Goal: Use online tool/utility: Utilize a website feature to perform a specific function

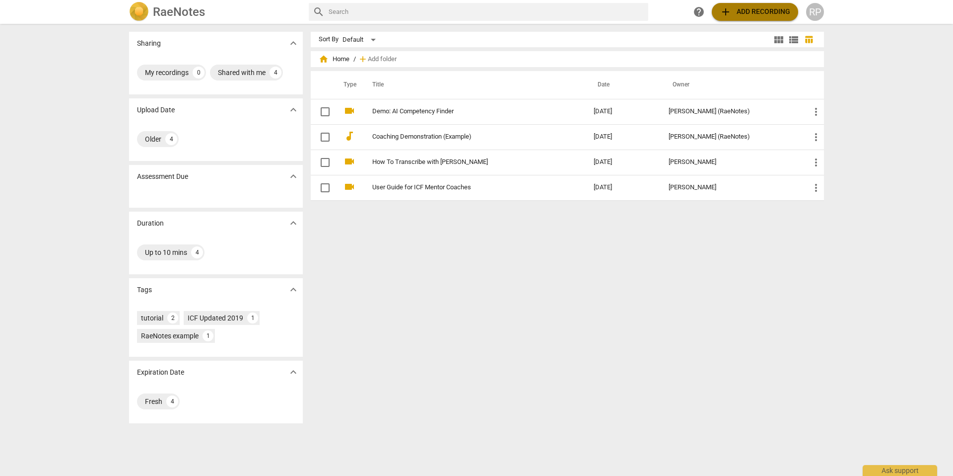
click at [774, 13] on span "add Add recording" at bounding box center [755, 12] width 71 height 12
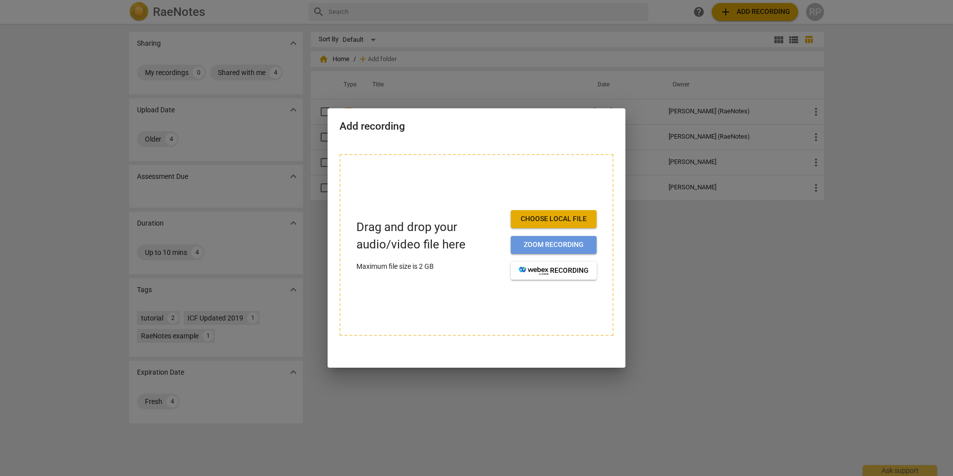
click at [563, 241] on span "Zoom recording" at bounding box center [554, 245] width 70 height 10
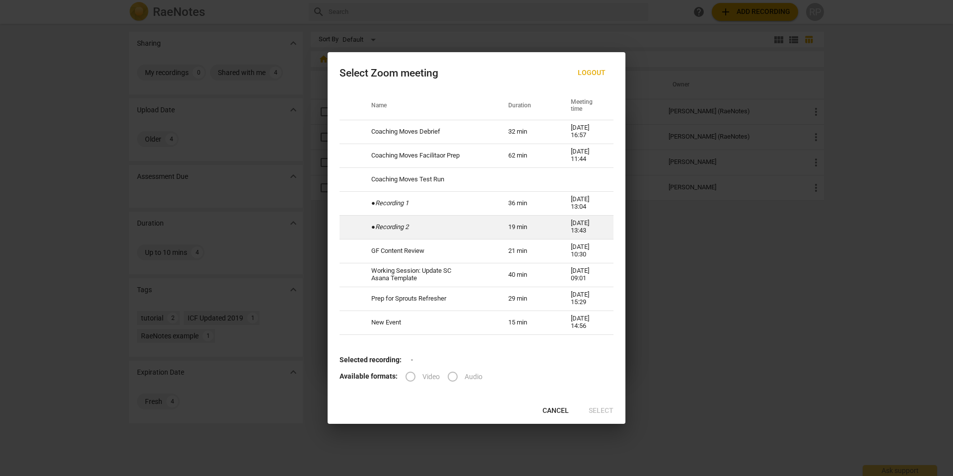
click at [509, 228] on td "19 min" at bounding box center [528, 227] width 63 height 24
radio input "true"
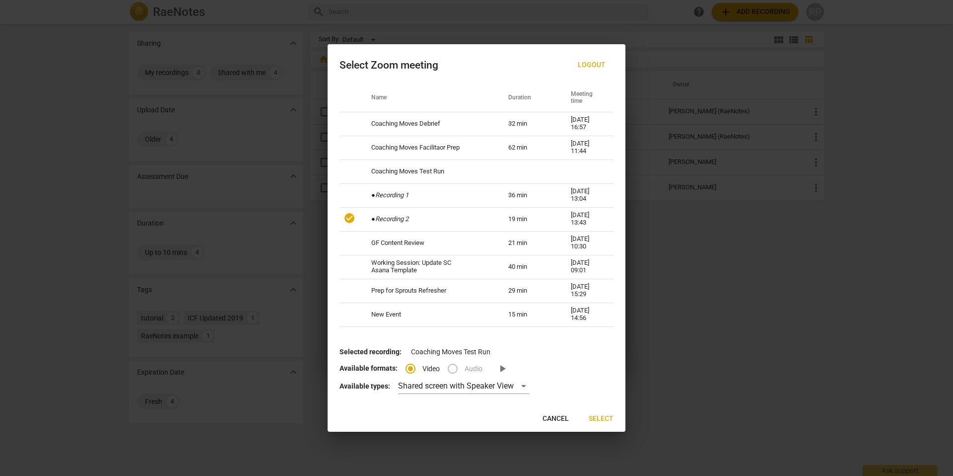
click at [603, 418] on span "Select" at bounding box center [601, 419] width 25 height 10
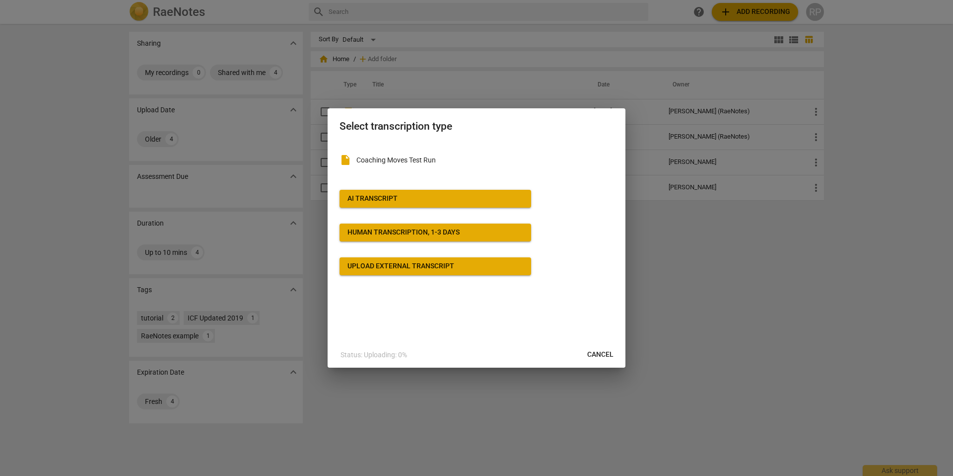
click at [440, 200] on span "AI Transcript" at bounding box center [436, 199] width 176 height 10
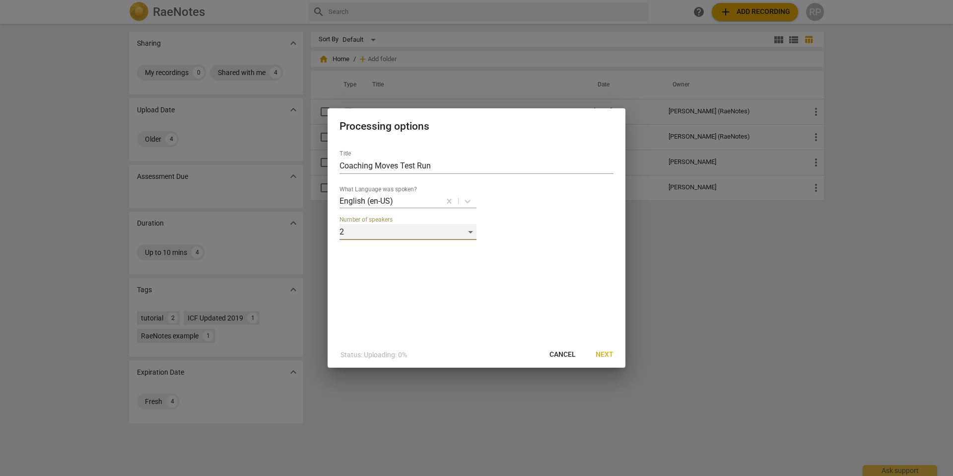
click at [470, 231] on div "2" at bounding box center [408, 232] width 137 height 16
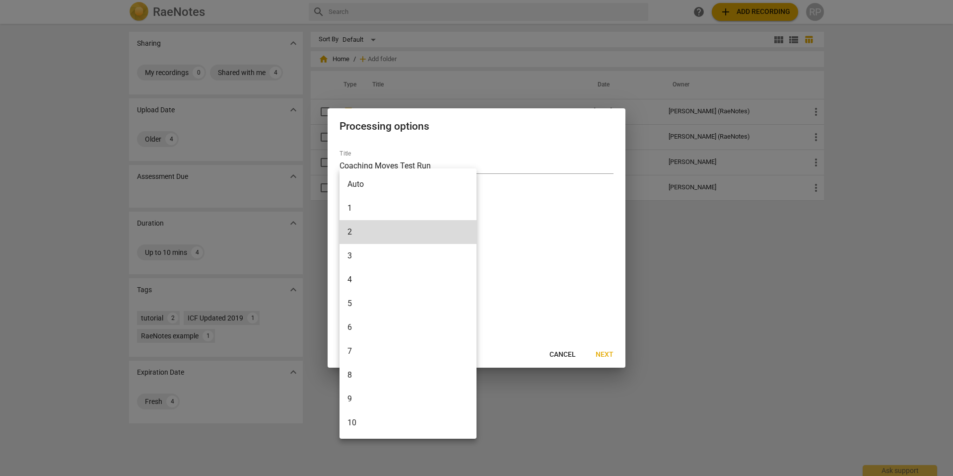
click at [470, 231] on li "2" at bounding box center [408, 232] width 137 height 24
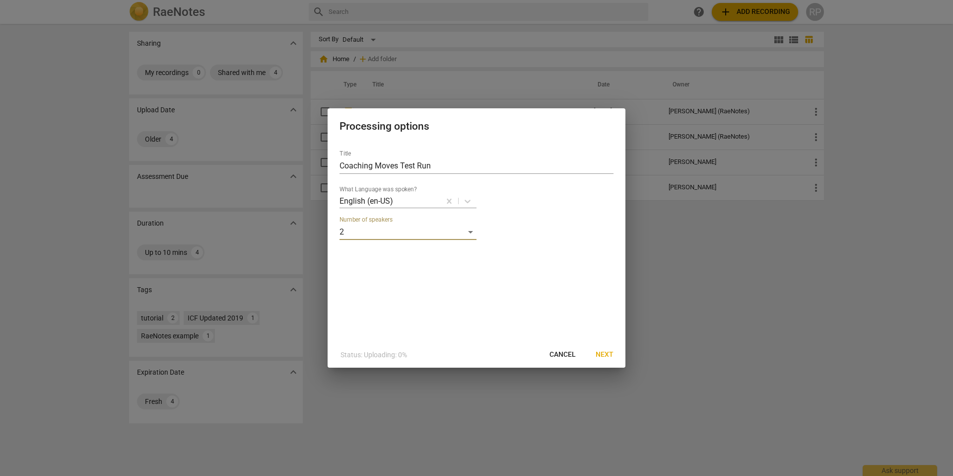
click at [607, 355] on span "Next" at bounding box center [605, 355] width 18 height 10
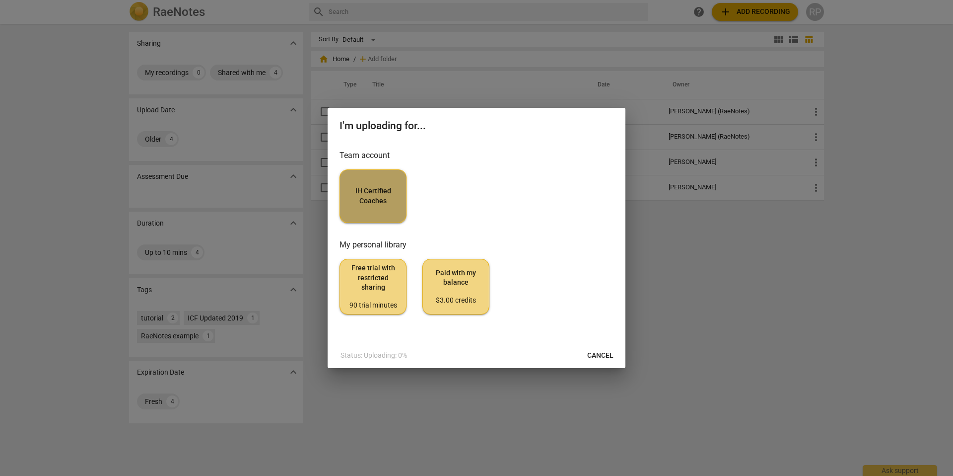
click at [373, 197] on span "IH Certified Coaches" at bounding box center [373, 195] width 50 height 19
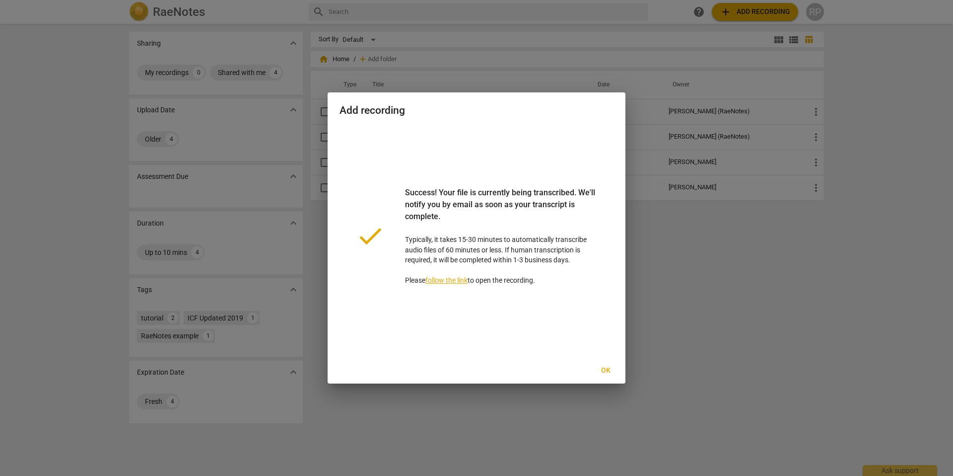
click at [461, 279] on link "follow the link" at bounding box center [447, 280] width 42 height 8
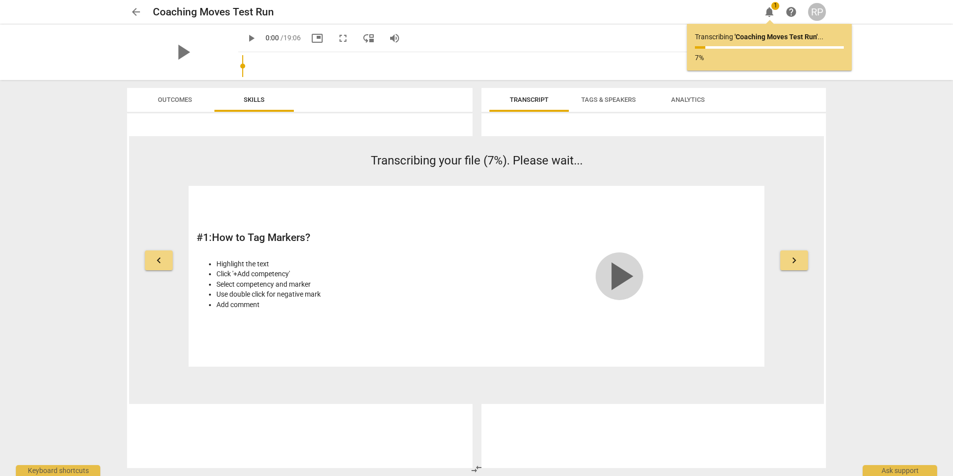
click at [621, 274] on span "play_arrow" at bounding box center [620, 276] width 48 height 48
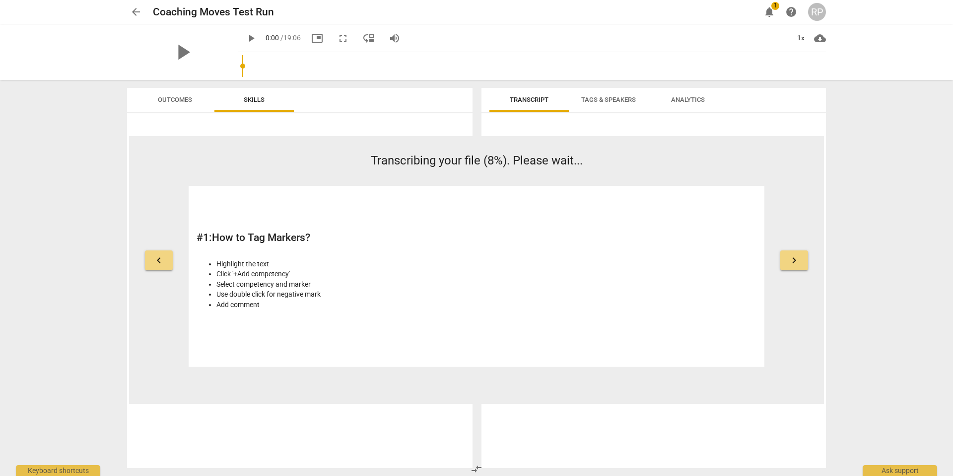
click at [164, 99] on span "Outcomes" at bounding box center [175, 99] width 34 height 7
click at [797, 259] on span "keyboard_arrow_right" at bounding box center [795, 260] width 12 height 12
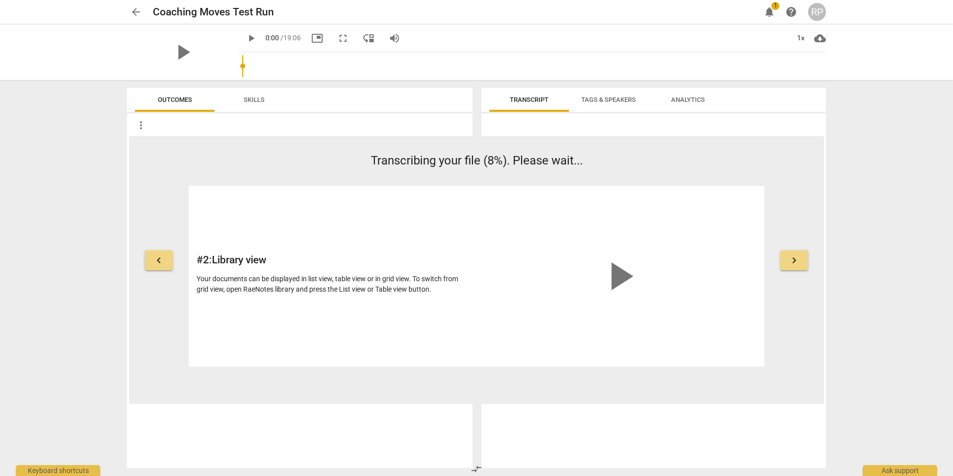
click at [797, 259] on span "keyboard_arrow_right" at bounding box center [795, 260] width 12 height 12
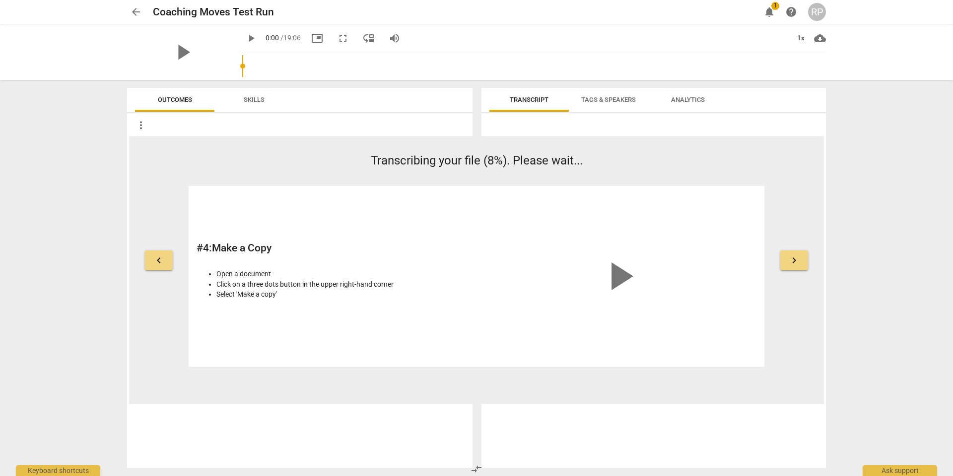
click at [797, 259] on span "keyboard_arrow_right" at bounding box center [795, 260] width 12 height 12
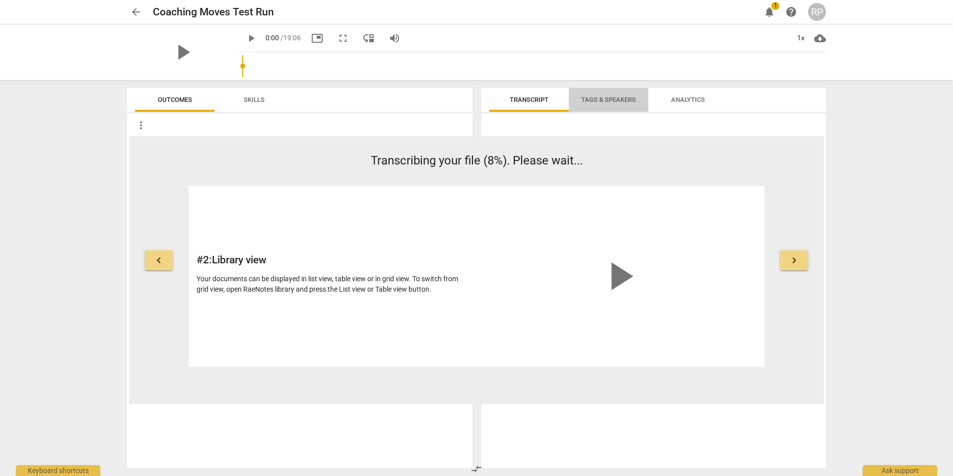
click at [611, 94] on span "Tags & Speakers" at bounding box center [609, 99] width 78 height 13
click at [178, 50] on span "play_arrow" at bounding box center [183, 52] width 26 height 26
click at [185, 53] on span "pause" at bounding box center [183, 52] width 26 height 26
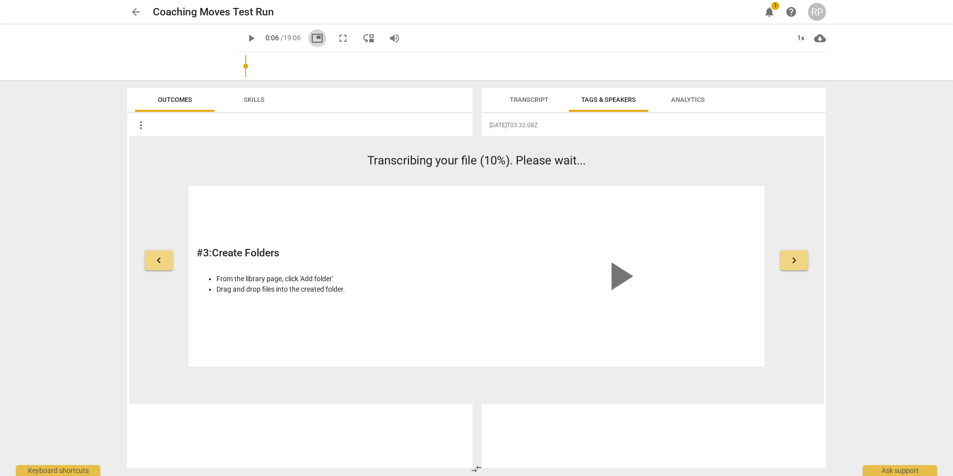
click at [318, 37] on span "picture_in_picture" at bounding box center [317, 38] width 12 height 12
type input "6"
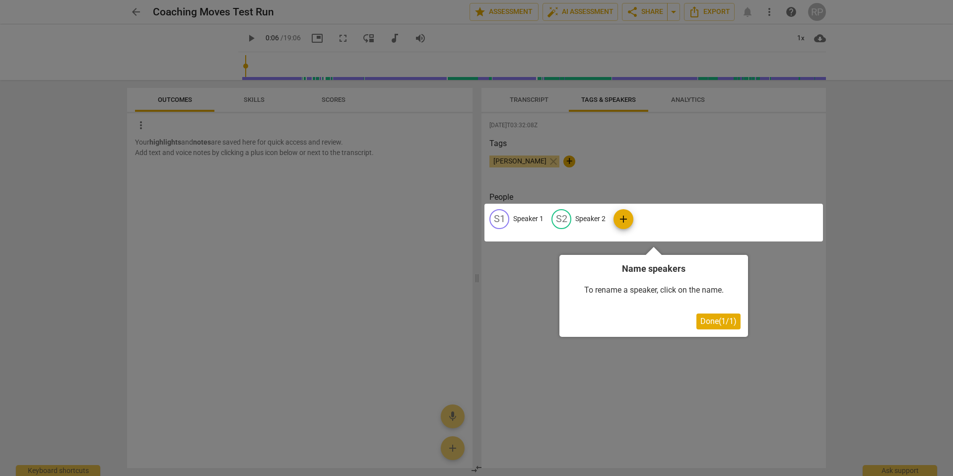
click at [708, 161] on div at bounding box center [476, 238] width 953 height 476
click at [720, 324] on span "Done ( 1 / 1 )" at bounding box center [719, 320] width 36 height 9
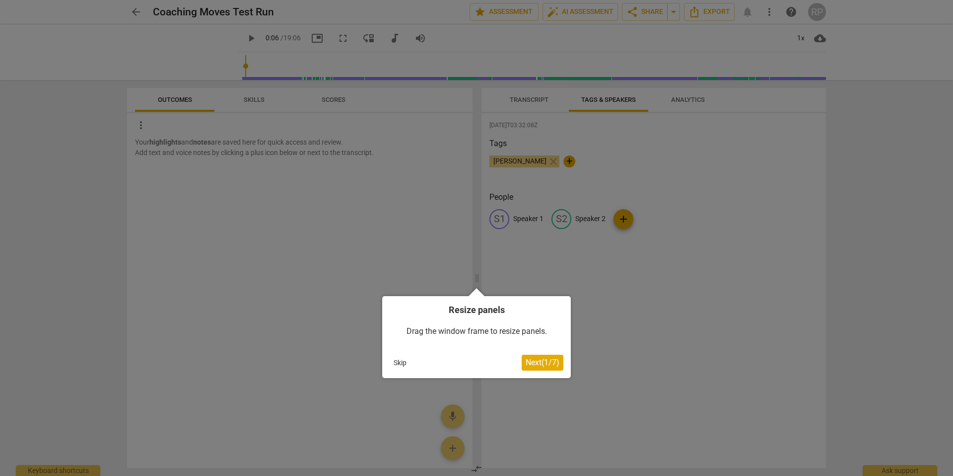
click at [538, 363] on span "Next ( 1 / 7 )" at bounding box center [543, 362] width 34 height 9
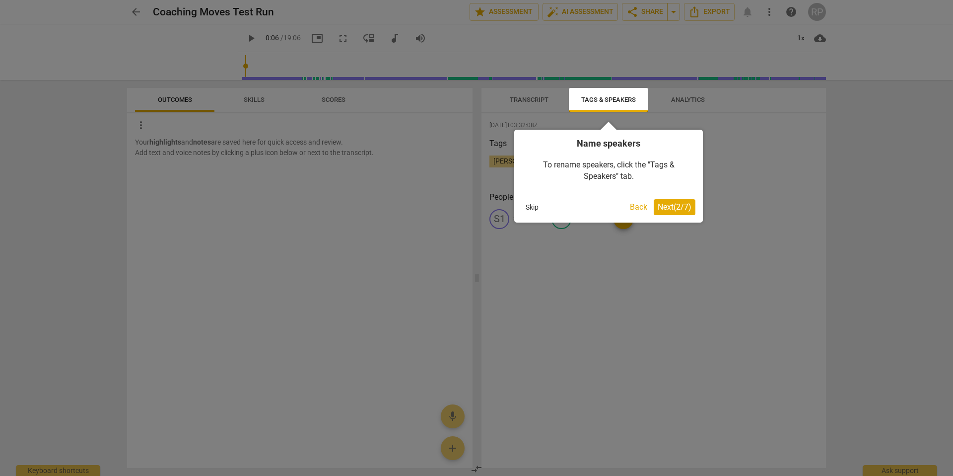
click at [532, 203] on button "Skip" at bounding box center [532, 207] width 21 height 15
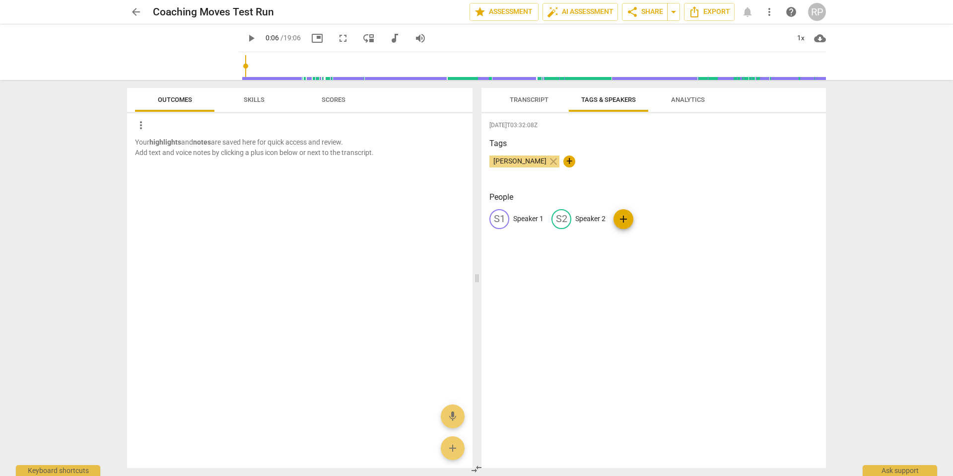
click at [768, 14] on span "more_vert" at bounding box center [770, 12] width 12 height 12
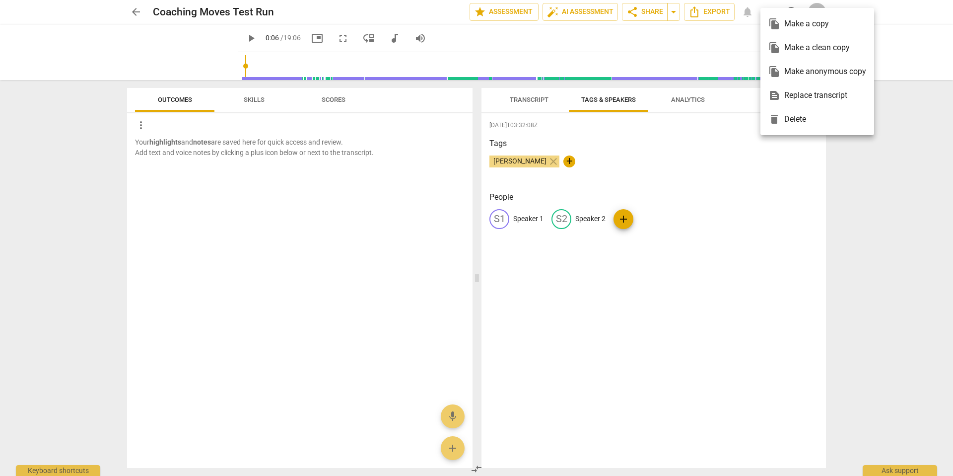
click at [509, 40] on div at bounding box center [476, 238] width 953 height 476
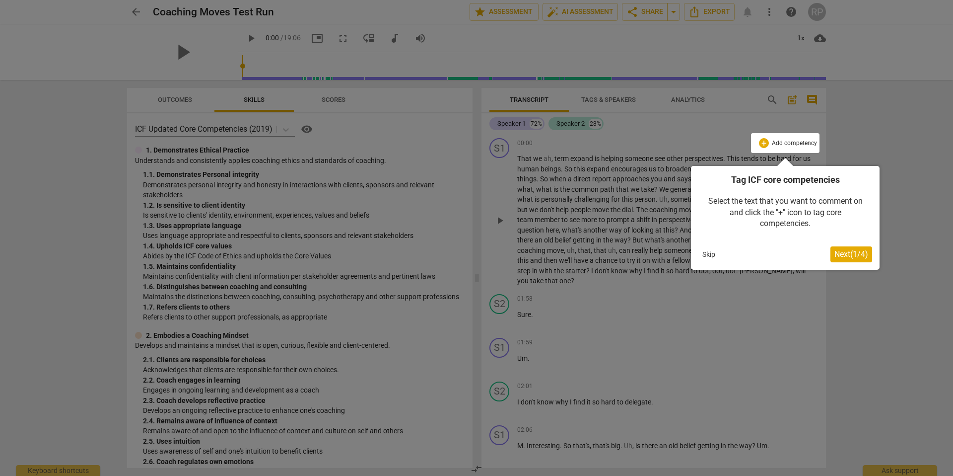
click at [857, 256] on span "Next ( 1 / 4 )" at bounding box center [852, 253] width 34 height 9
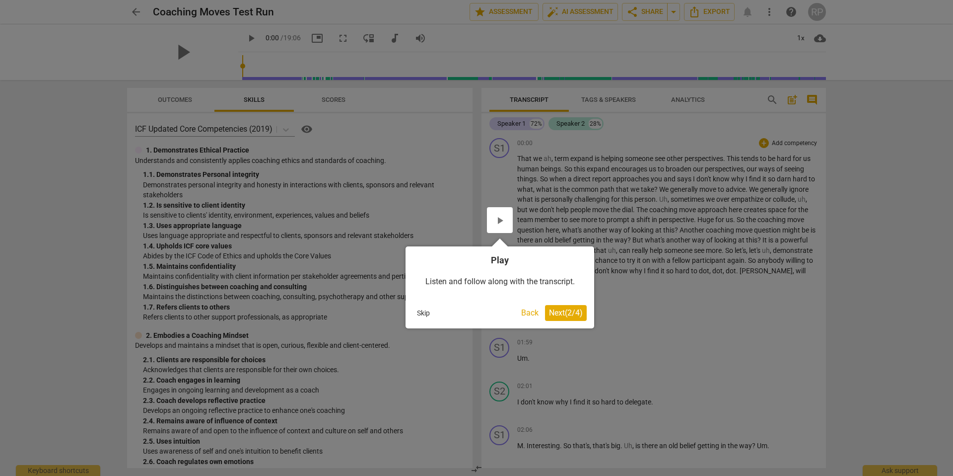
click at [424, 313] on button "Skip" at bounding box center [423, 312] width 21 height 15
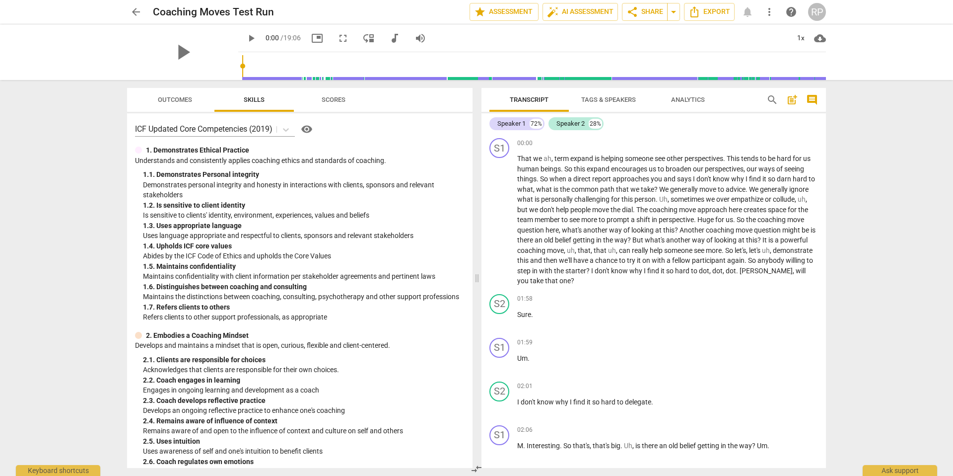
scroll to position [4, 0]
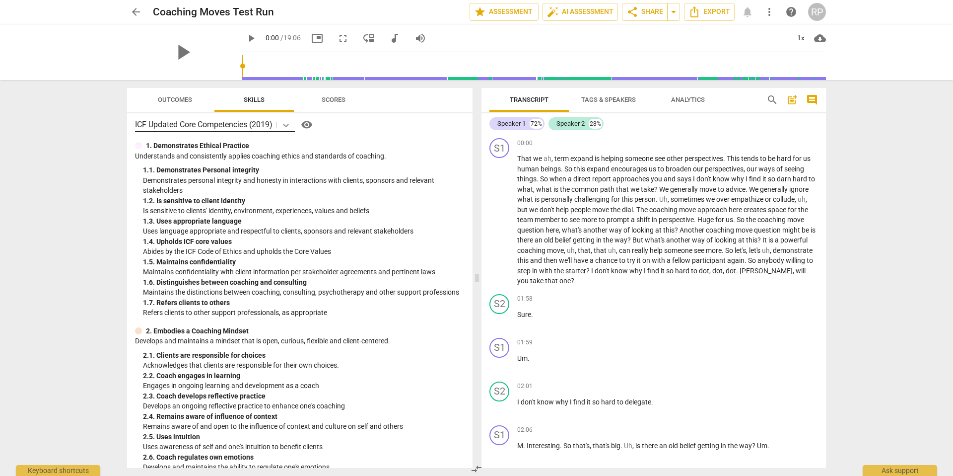
click at [289, 126] on icon at bounding box center [286, 125] width 6 height 3
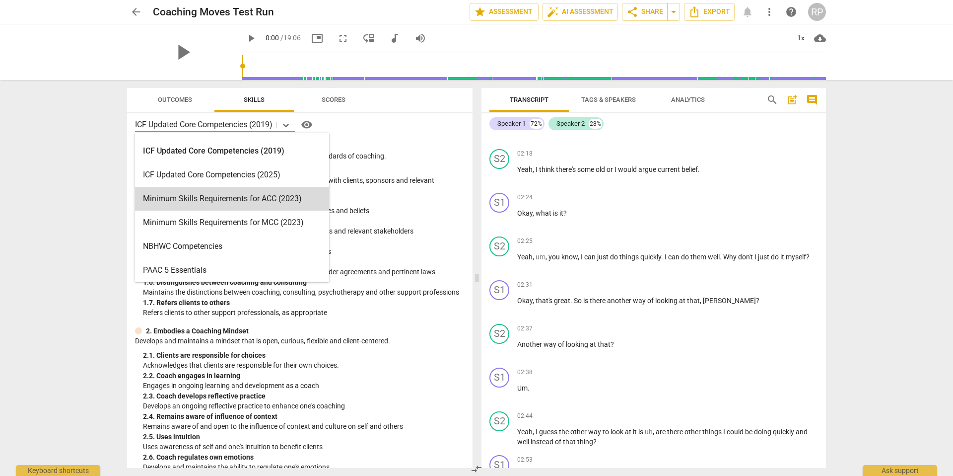
scroll to position [0, 0]
